Goal: Task Accomplishment & Management: Complete application form

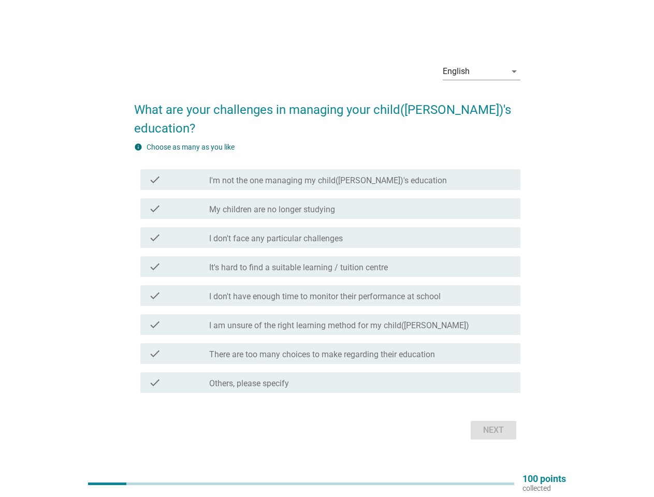
click at [327, 256] on div "check check_box_outline_blank It's hard to find a suitable learning / tuition c…" at bounding box center [330, 266] width 380 height 21
click at [482, 80] on div "English" at bounding box center [474, 71] width 63 height 17
click at [327, 263] on label "It's hard to find a suitable learning / tuition centre" at bounding box center [298, 268] width 179 height 10
click at [330, 176] on label "I'm not the one managing my child([PERSON_NAME])'s education" at bounding box center [328, 181] width 238 height 10
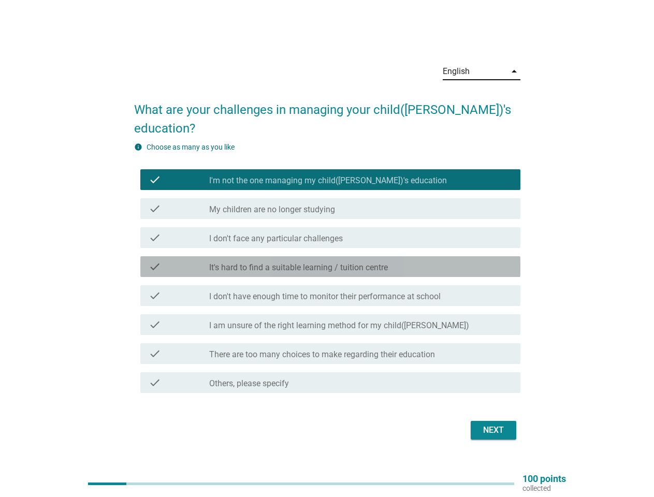
click at [330, 176] on label "I'm not the one managing my child([PERSON_NAME])'s education" at bounding box center [328, 181] width 238 height 10
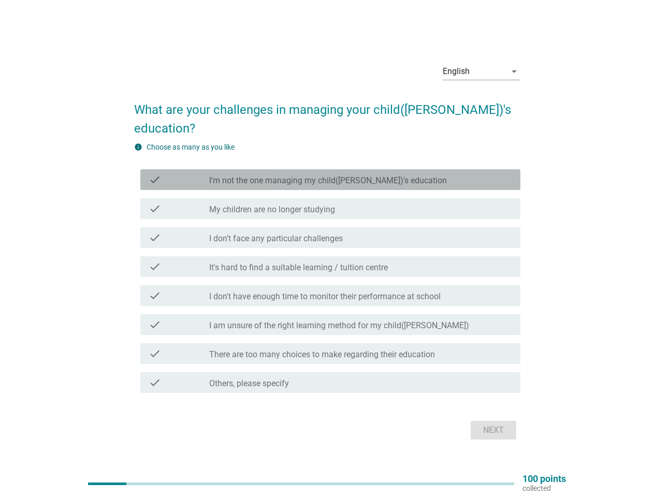
click at [302, 176] on label "I'm not the one managing my child([PERSON_NAME])'s education" at bounding box center [328, 181] width 238 height 10
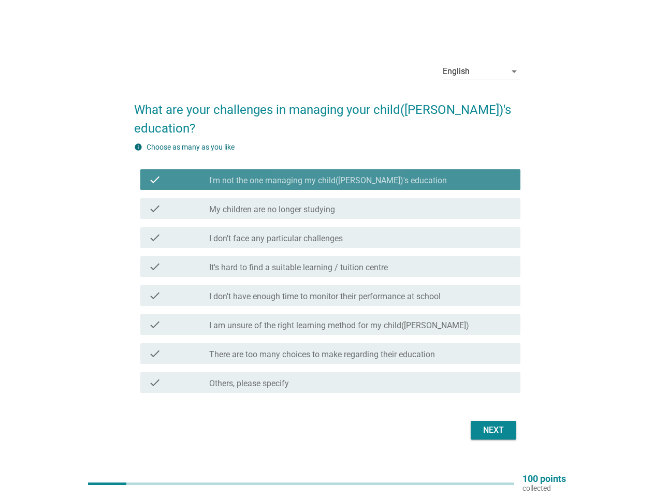
click at [302, 176] on label "I'm not the one managing my child([PERSON_NAME])'s education" at bounding box center [328, 181] width 238 height 10
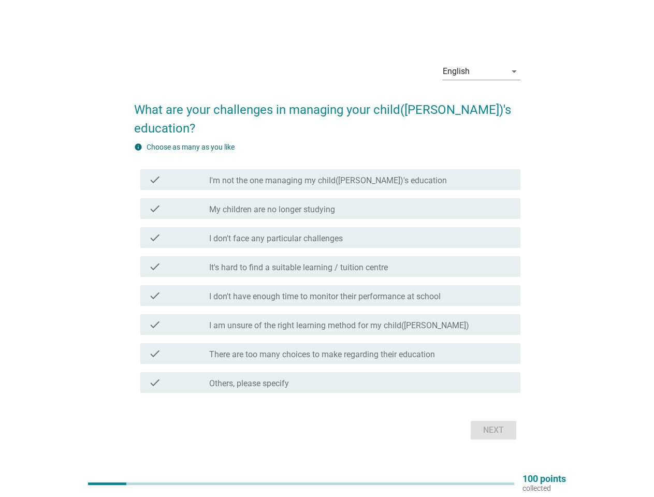
click at [330, 205] on label "My children are no longer studying" at bounding box center [272, 210] width 126 height 10
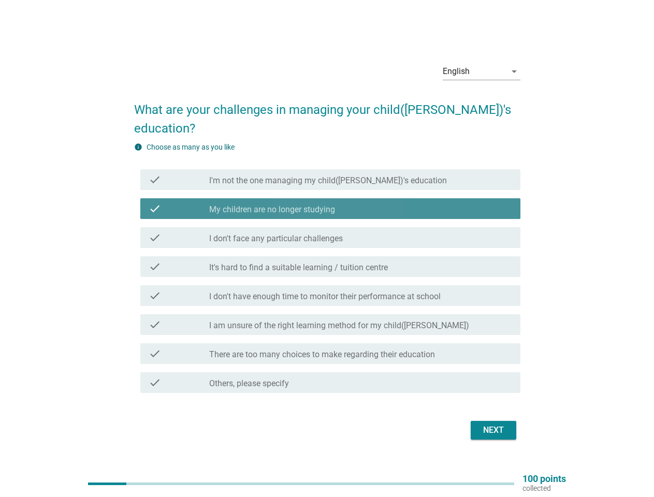
click at [330, 205] on label "My children are no longer studying" at bounding box center [272, 210] width 126 height 10
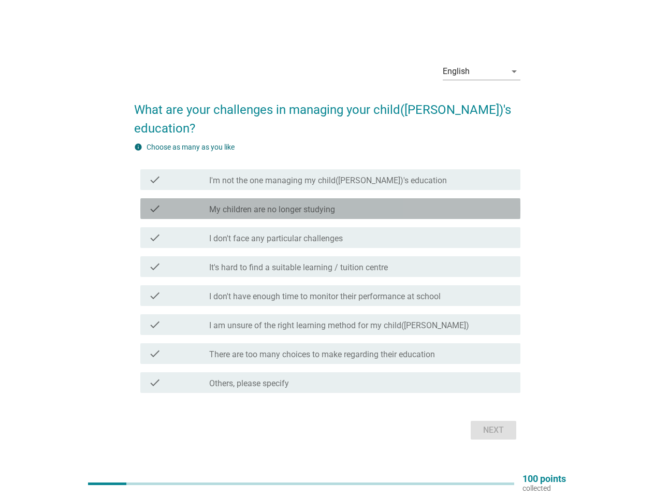
click at [272, 205] on label "My children are no longer studying" at bounding box center [272, 210] width 126 height 10
